Goal: Information Seeking & Learning: Learn about a topic

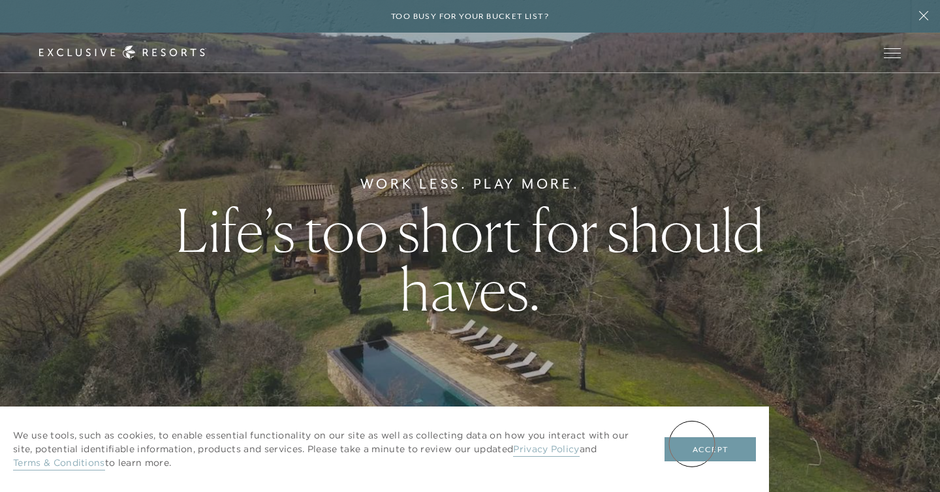
click at [692, 444] on button "Accept" at bounding box center [709, 449] width 91 height 25
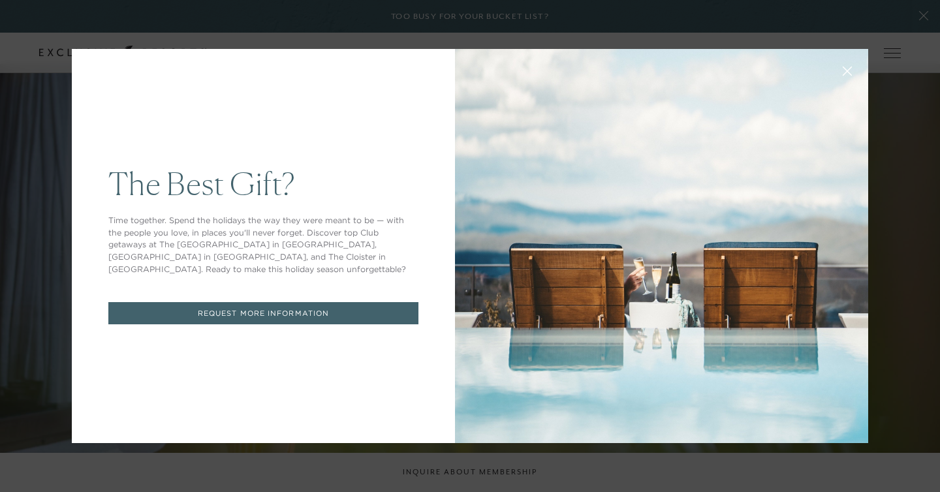
click at [846, 75] on icon at bounding box center [847, 72] width 10 height 10
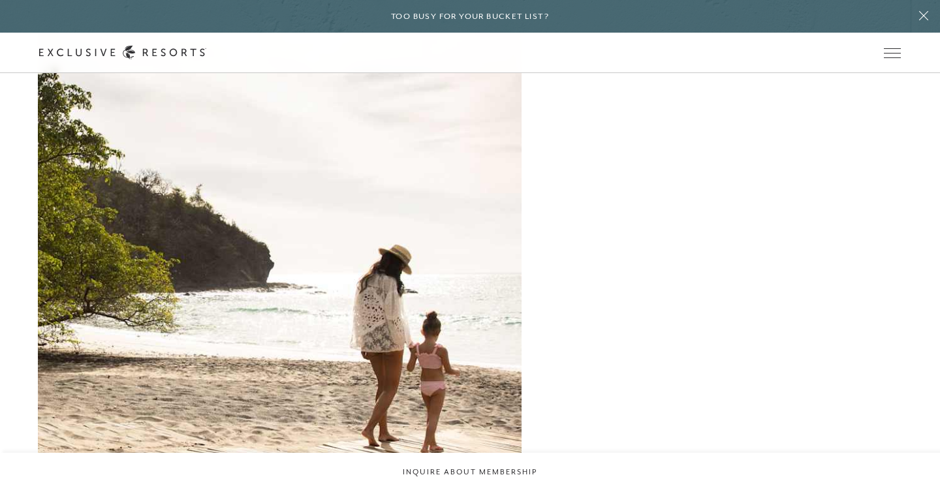
scroll to position [1680, 0]
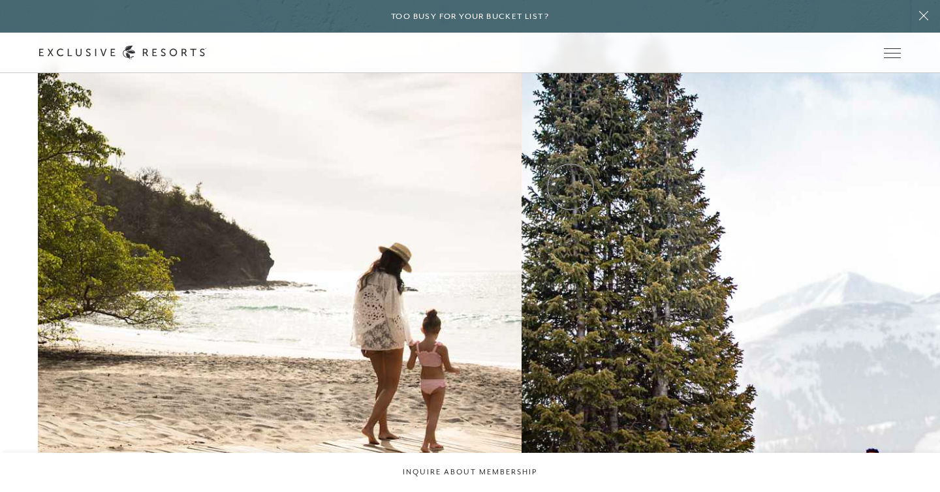
click at [0, 0] on h2 "Mountain" at bounding box center [0, 0] width 0 height 0
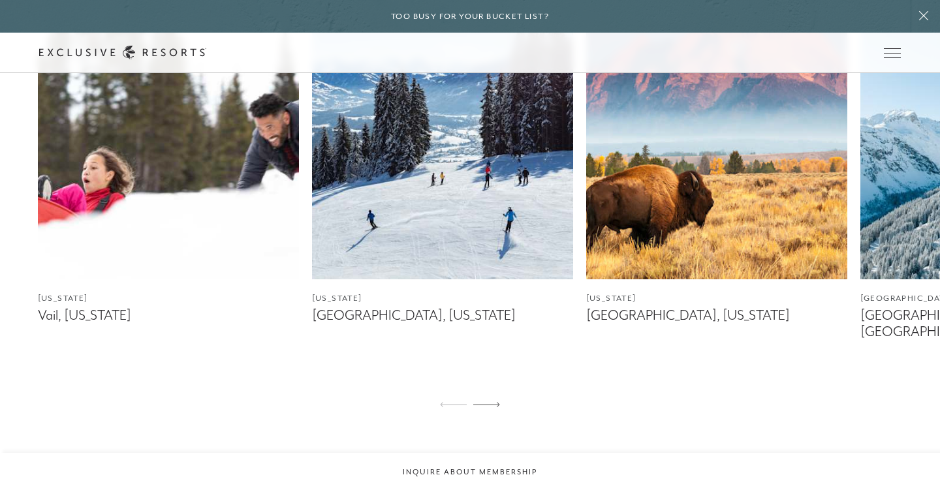
scroll to position [1146, 0]
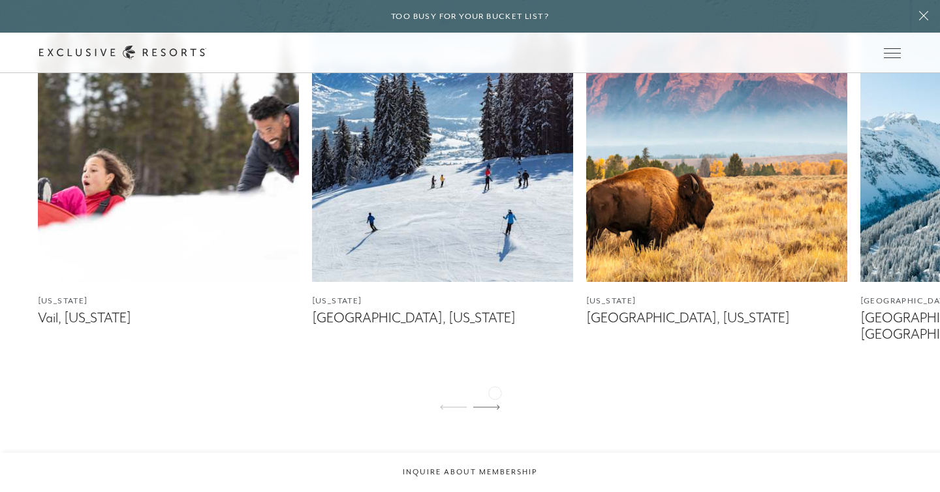
click at [495, 405] on icon at bounding box center [486, 407] width 27 height 5
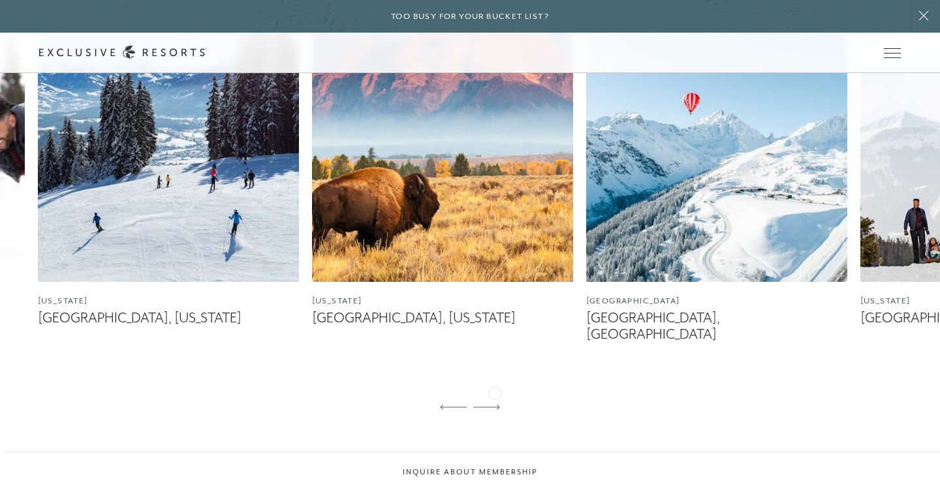
click at [495, 405] on icon at bounding box center [486, 407] width 27 height 5
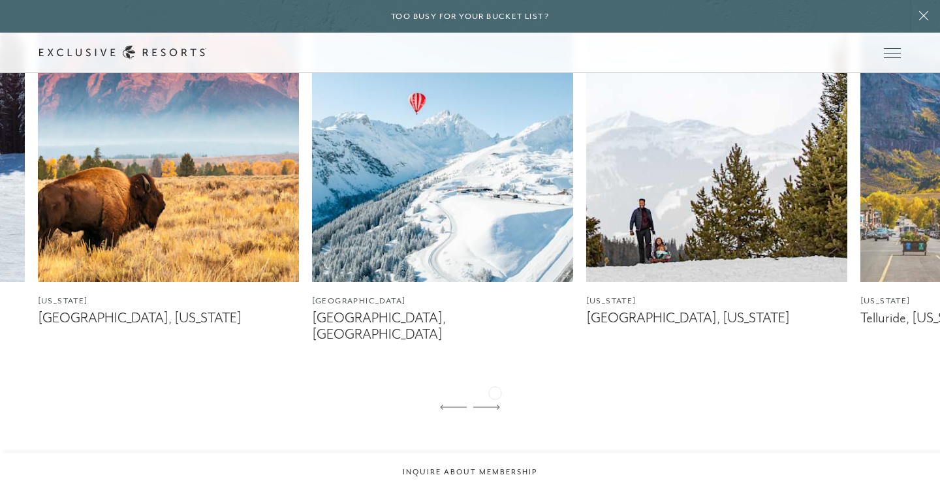
click at [495, 405] on icon at bounding box center [486, 407] width 27 height 5
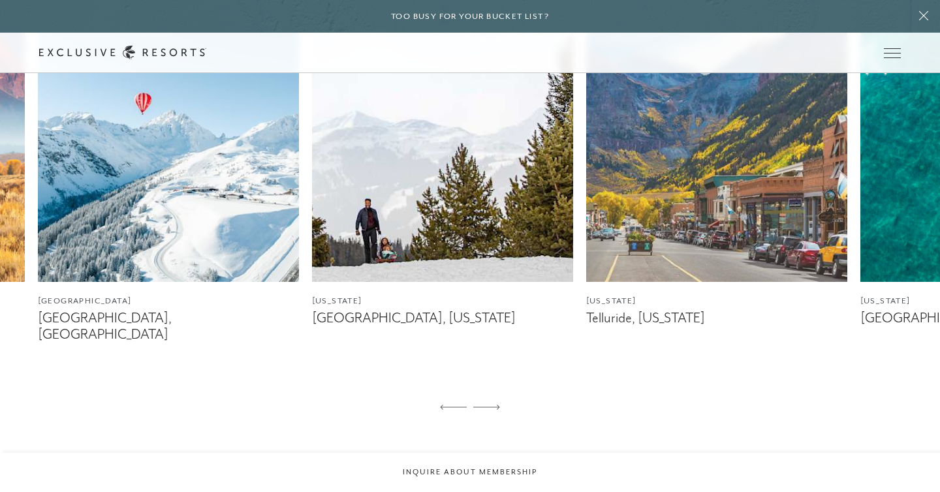
click at [465, 224] on img at bounding box center [442, 119] width 261 height 326
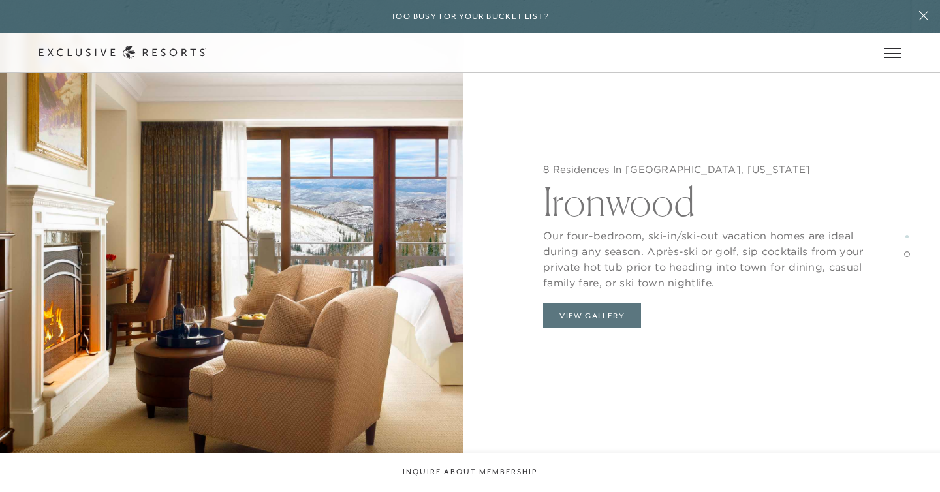
scroll to position [1843, 0]
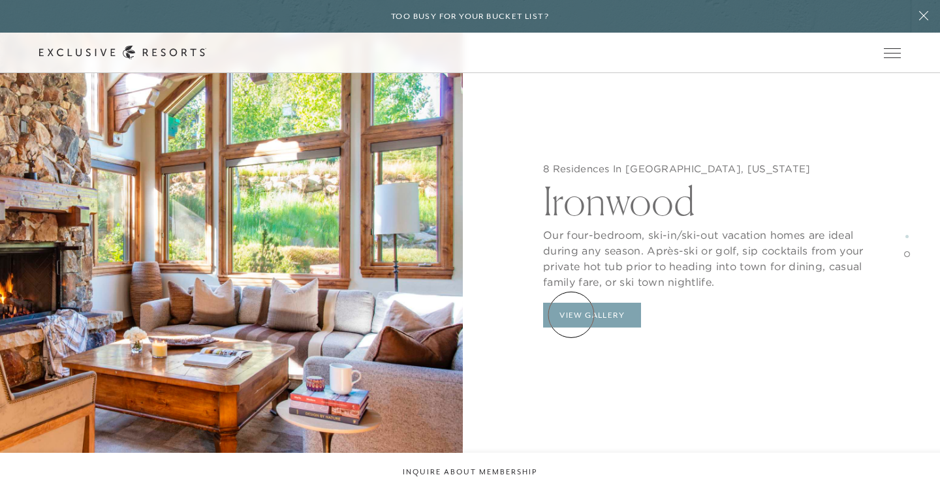
click at [571, 315] on button "View Gallery" at bounding box center [592, 315] width 98 height 25
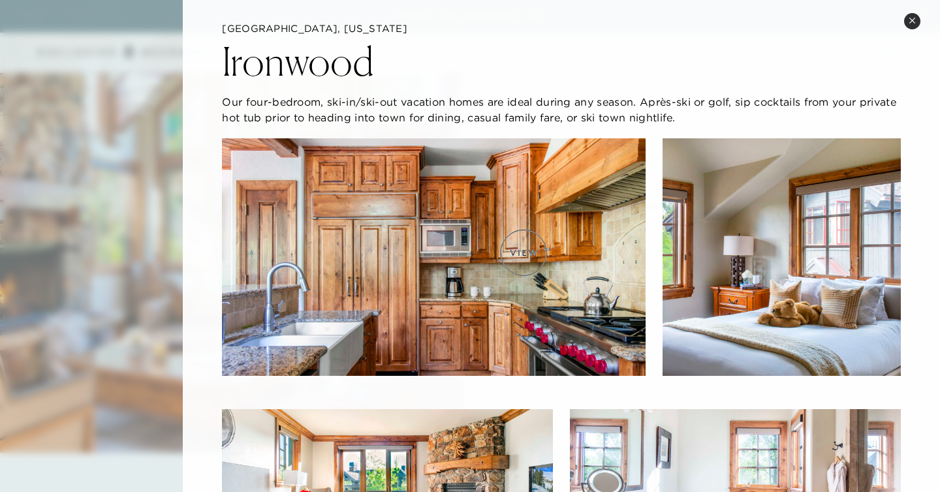
scroll to position [0, 0]
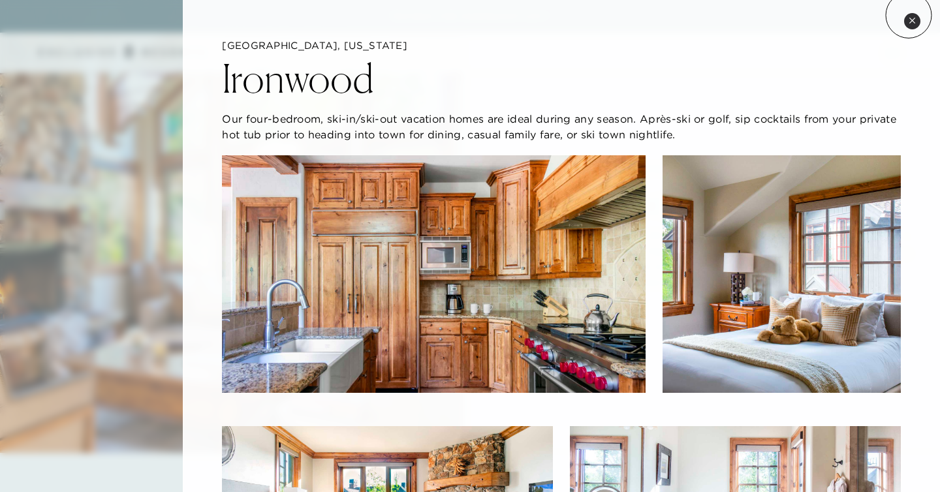
click at [908, 15] on button "Close quickview" at bounding box center [912, 21] width 16 height 16
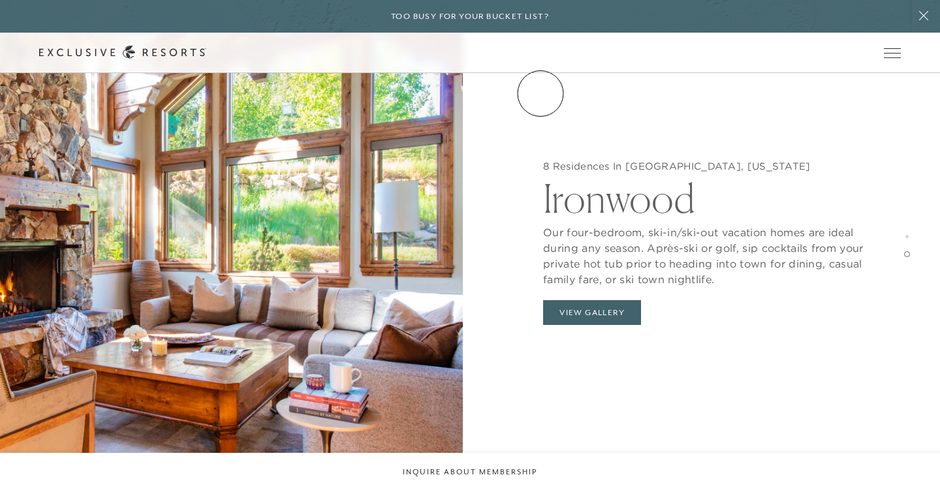
click at [0, 0] on link "Experience Collection" at bounding box center [0, 0] width 0 height 0
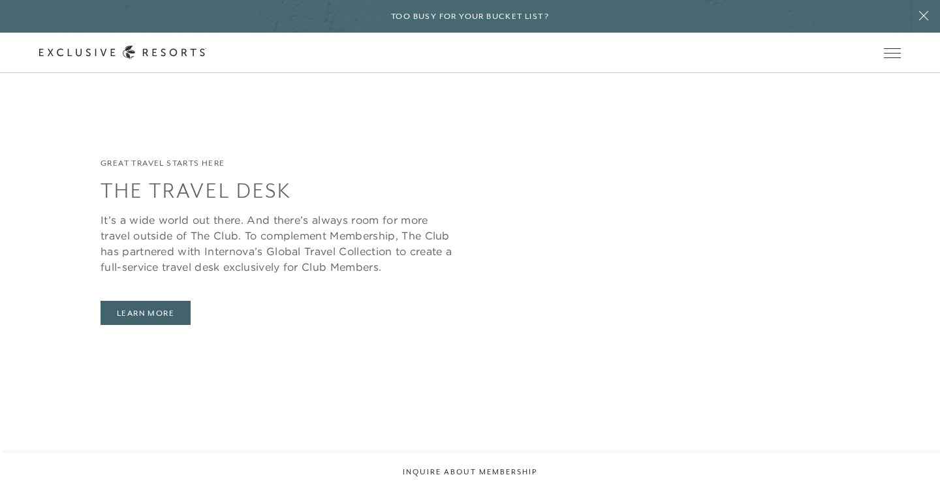
scroll to position [3161, 0]
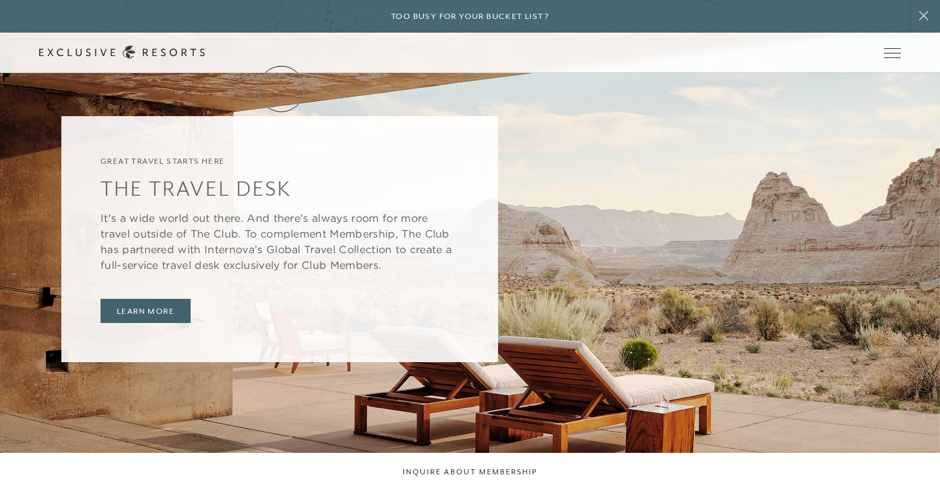
click at [0, 0] on link "Services & Standards" at bounding box center [0, 0] width 0 height 0
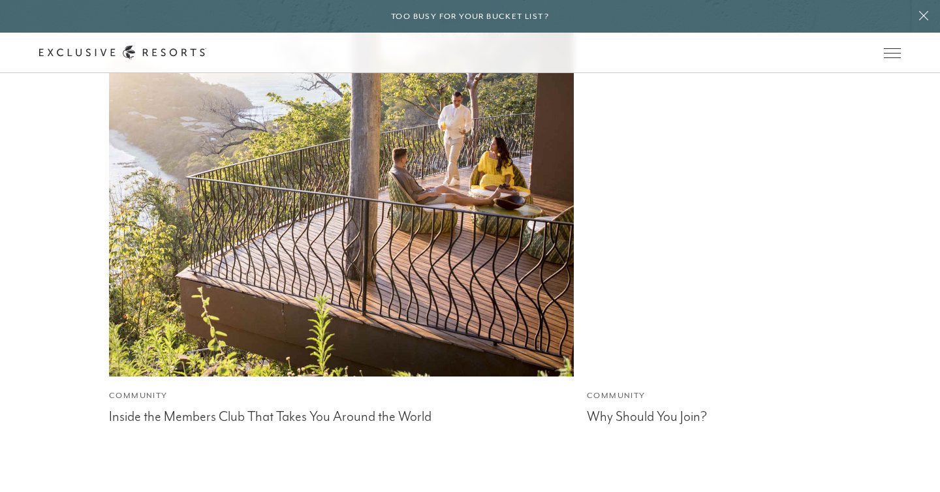
scroll to position [3659, 0]
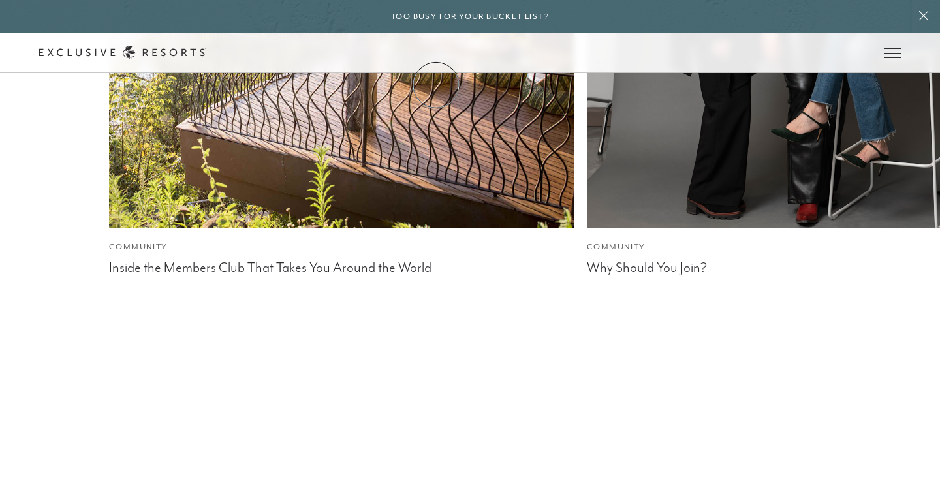
click at [0, 0] on link "How it works" at bounding box center [0, 0] width 0 height 0
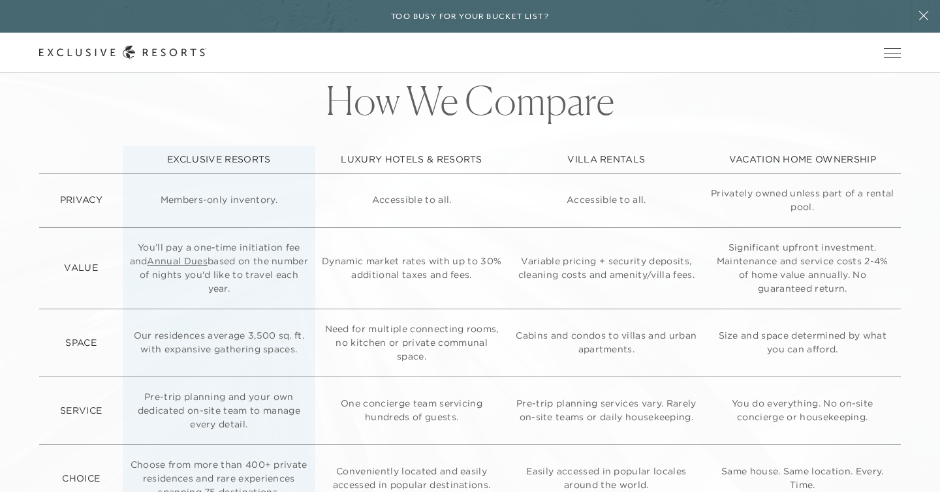
scroll to position [3220, 0]
